Goal: Transaction & Acquisition: Download file/media

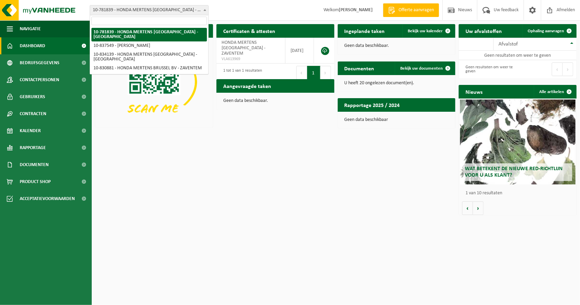
click at [182, 10] on span "10-781839 - HONDA MERTENS [GEOGRAPHIC_DATA] - [GEOGRAPHIC_DATA]" at bounding box center [149, 10] width 118 height 10
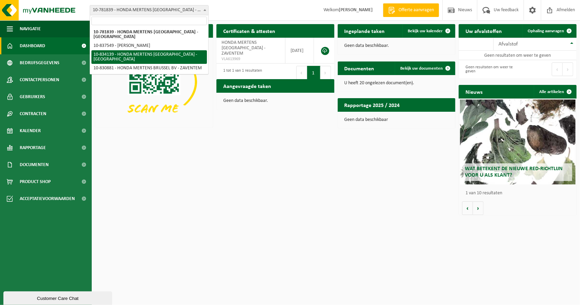
select select "89778"
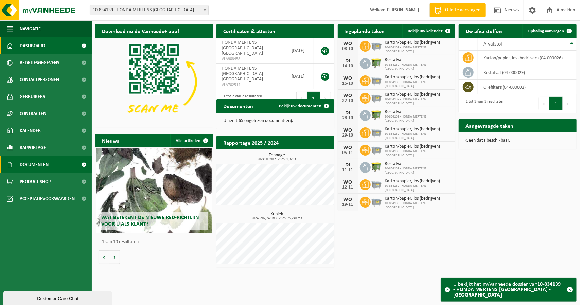
click at [49, 166] on span "Documenten" at bounding box center [34, 164] width 29 height 17
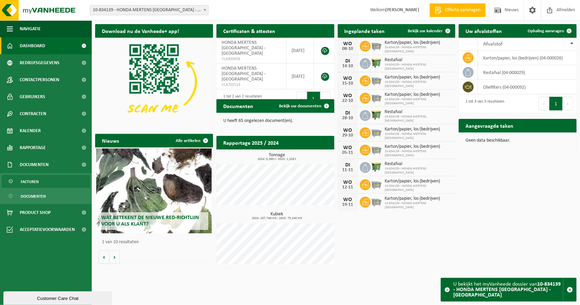
click at [40, 181] on link "Facturen" at bounding box center [46, 181] width 88 height 13
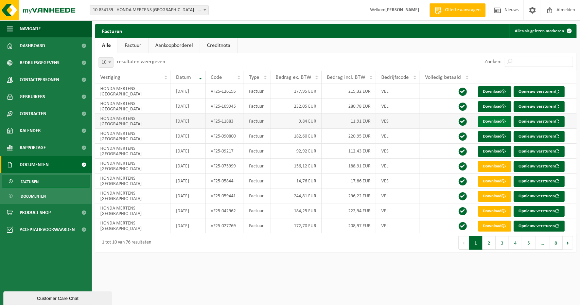
click at [492, 122] on link "Download" at bounding box center [494, 121] width 33 height 11
click at [493, 103] on link "Download" at bounding box center [494, 106] width 33 height 11
click at [497, 108] on link "Download" at bounding box center [494, 106] width 33 height 11
click at [494, 92] on link "Download" at bounding box center [494, 91] width 33 height 11
click at [187, 272] on html "Vestiging: 10-781839 - HONDA MERTENS [GEOGRAPHIC_DATA] - ZAVENTEM 10-837549 - H…" at bounding box center [290, 152] width 580 height 305
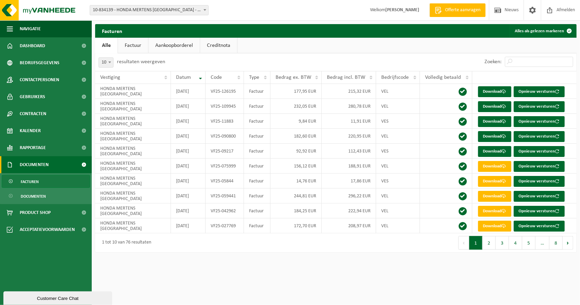
click at [343, 252] on div "Facturen Alles als gelezen markeren Even geduld. Door de grote hoeveelheid gege…" at bounding box center [336, 140] width 489 height 232
click at [361, 274] on html "Vestiging: 10-781839 - HONDA MERTENS [GEOGRAPHIC_DATA] - ZAVENTEM 10-837549 - H…" at bounding box center [290, 152] width 580 height 305
